Goal: Information Seeking & Learning: Learn about a topic

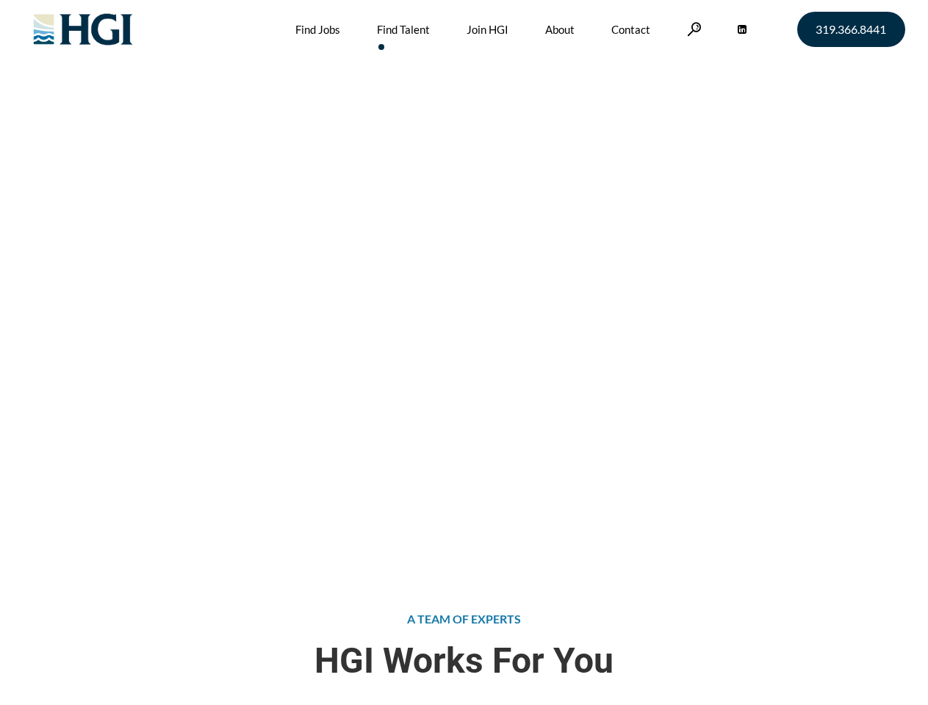
click at [463, 352] on div "Attract the Right Talent Home » Find Talent" at bounding box center [464, 282] width 928 height 564
click at [692, 29] on link at bounding box center [694, 29] width 15 height 14
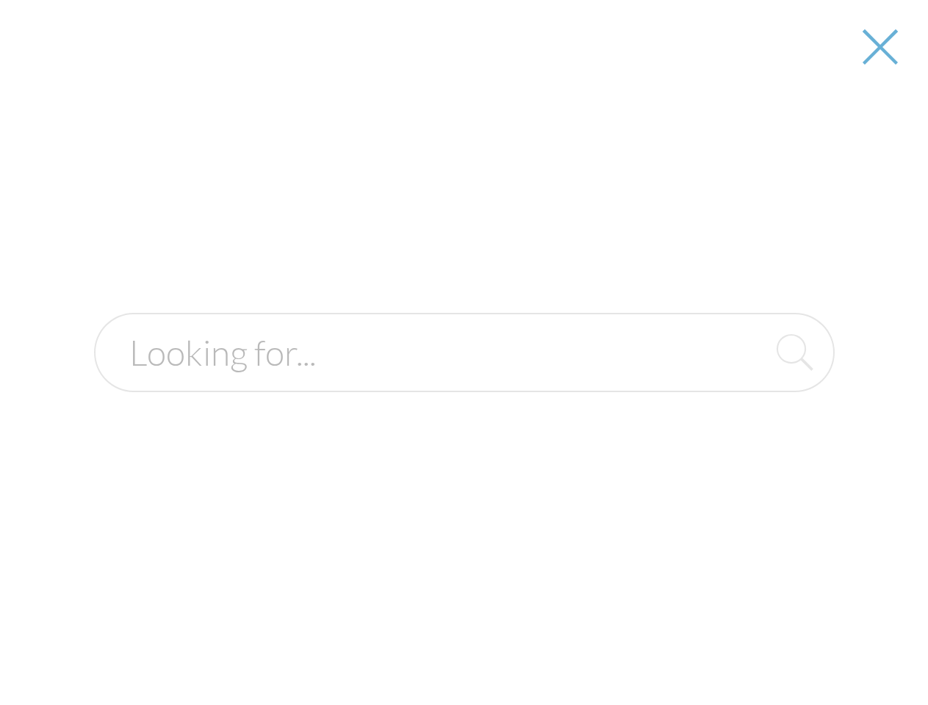
click at [463, 352] on div "Attract the Right Talent Home » Find Talent" at bounding box center [464, 282] width 928 height 564
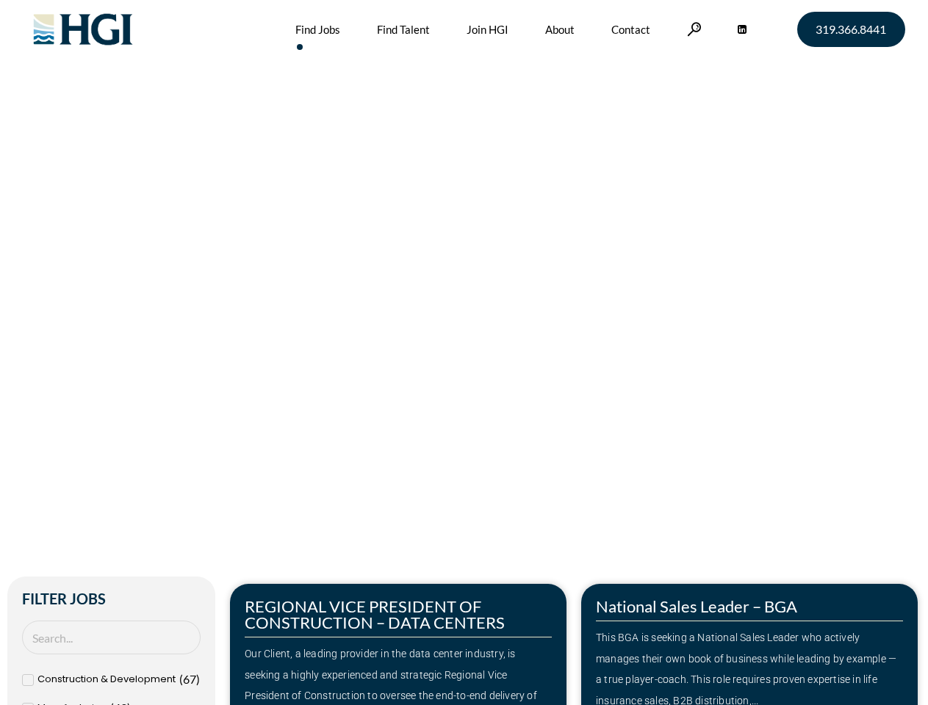
click at [463, 352] on div "Make Your Next Move Home » Jobs" at bounding box center [464, 310] width 837 height 621
click at [692, 29] on link at bounding box center [694, 29] width 15 height 14
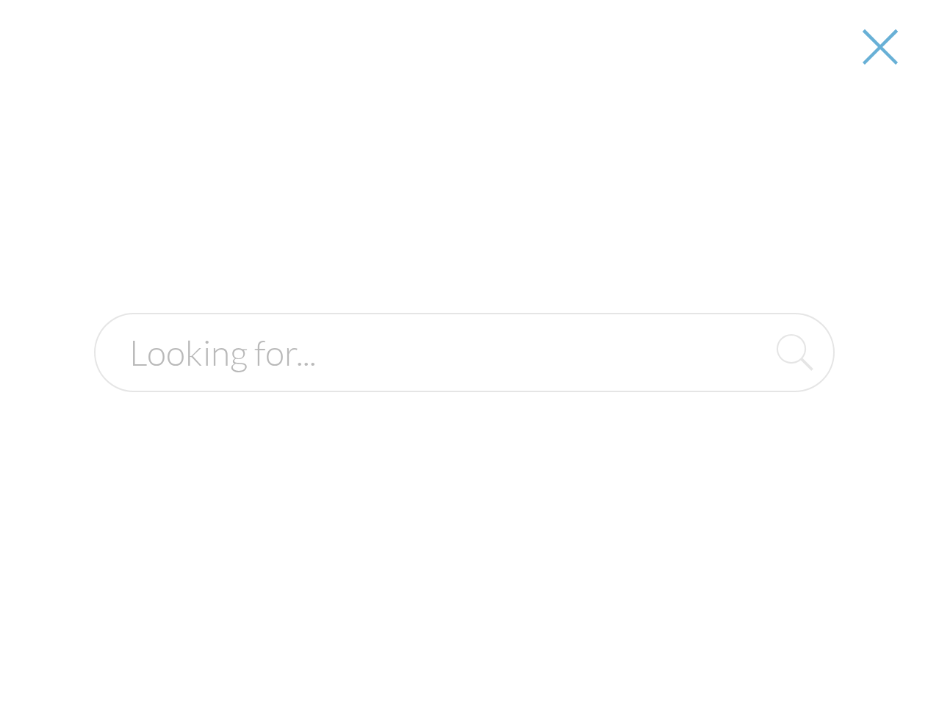
click at [398, 644] on div "Our Client, a leading provider in the data center industry, is seeking a highly…" at bounding box center [398, 685] width 307 height 84
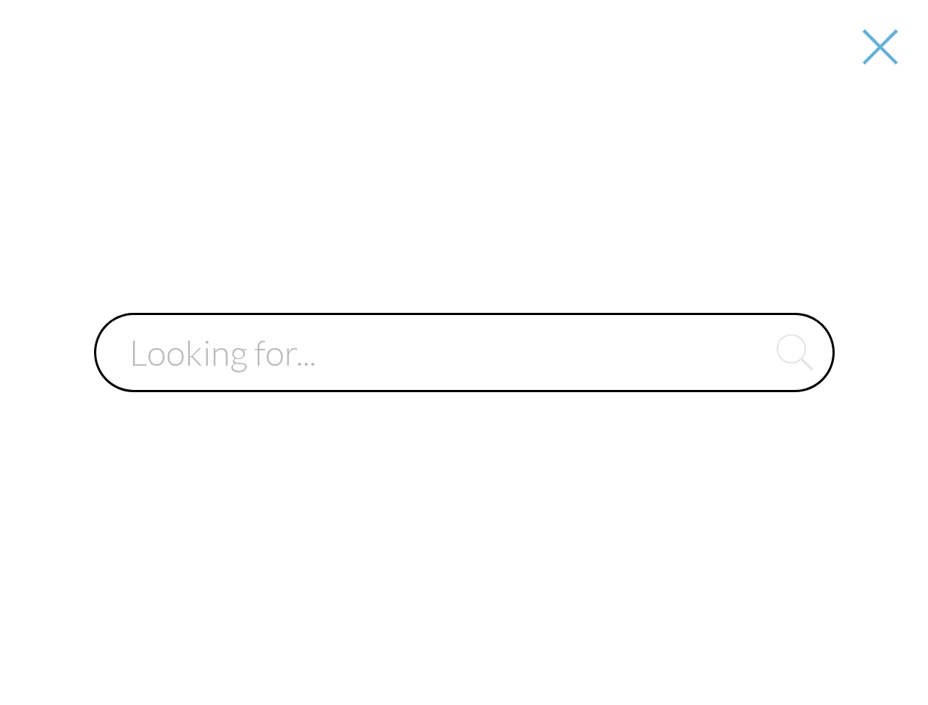
click at [749, 644] on div at bounding box center [463, 352] width 925 height 705
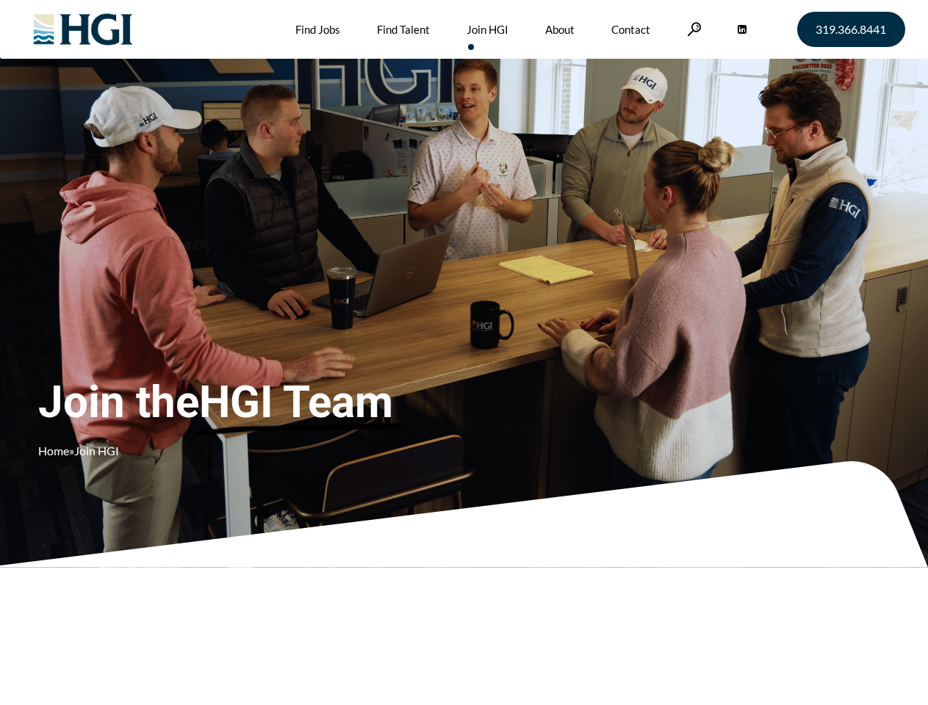
click at [463, 352] on div "Join the HGI Team Home » Join HGI" at bounding box center [274, 331] width 472 height 286
click at [692, 29] on link at bounding box center [694, 29] width 15 height 14
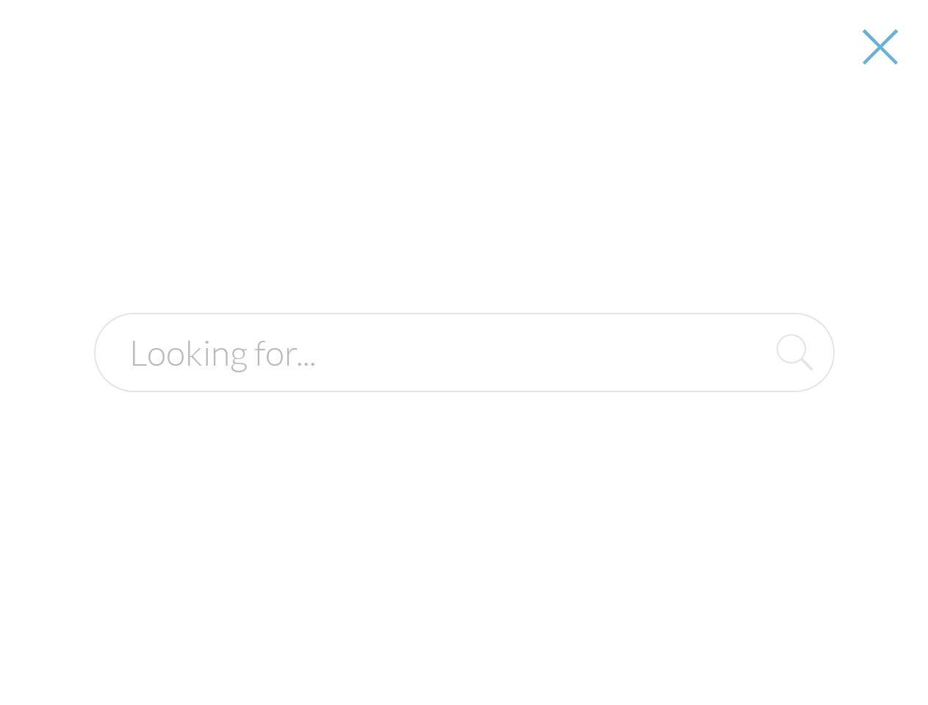
click at [463, 352] on div "Join the HGI Team Home » Join HGI" at bounding box center [274, 331] width 472 height 286
